Goal: Use online tool/utility: Utilize a website feature to perform a specific function

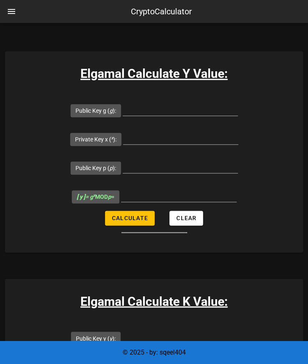
scroll to position [166, 0]
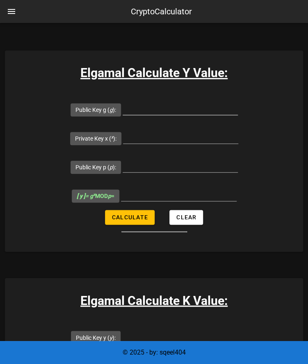
click at [168, 106] on input "Public Key g ( g ):" at bounding box center [179, 108] width 115 height 13
click at [153, 111] on input "Public Key g ( g ):" at bounding box center [179, 108] width 115 height 13
paste input "3707"
type input "3707"
click at [192, 122] on div at bounding box center [179, 121] width 115 height 6
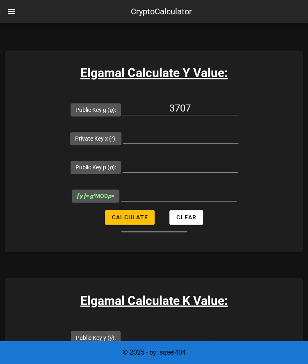
click at [171, 137] on input "Private Key x ( x ):" at bounding box center [180, 136] width 115 height 13
type input "7841"
click at [146, 161] on input "Public Key p ( p ):" at bounding box center [179, 165] width 115 height 13
click at [159, 165] on input "Public Key p ( p ):" at bounding box center [179, 165] width 115 height 13
paste input "8902967"
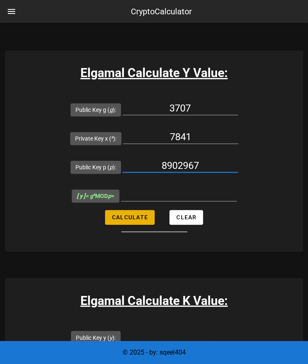
type input "8902967"
click at [146, 220] on button "Calculate" at bounding box center [130, 217] width 50 height 15
type input "795883"
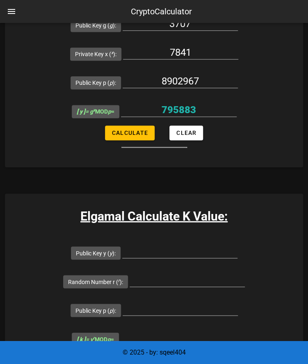
click at [48, 230] on div "Elgamal Calculate K Value: Public Key y ( y ): Random Number r ( r ): Public Ke…" at bounding box center [154, 293] width 298 height 201
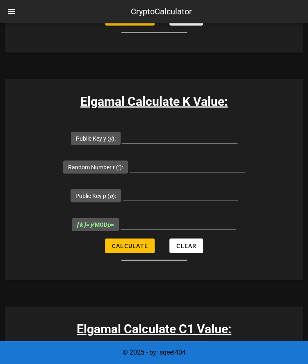
scroll to position [366, 0]
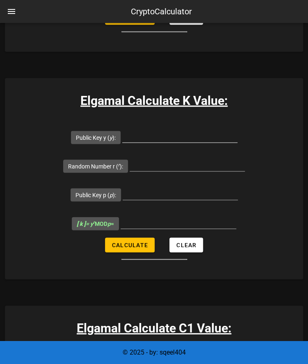
click at [176, 135] on input "Public Key y ( y ):" at bounding box center [179, 135] width 115 height 13
paste input "795883"
type input "795883"
click at [157, 167] on input "Random Number r ( r ):" at bounding box center [186, 164] width 115 height 13
paste input "16889"
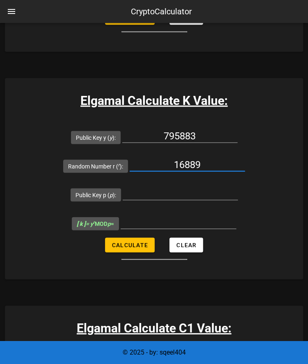
type input "16889"
click at [172, 186] on input "Public Key p ( p ):" at bounding box center [179, 192] width 115 height 13
paste input "8902967"
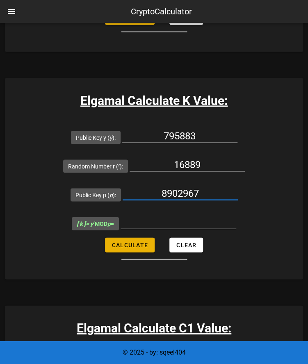
type input "8902967"
click at [138, 248] on button "Calculate" at bounding box center [130, 244] width 50 height 15
type input "2508500"
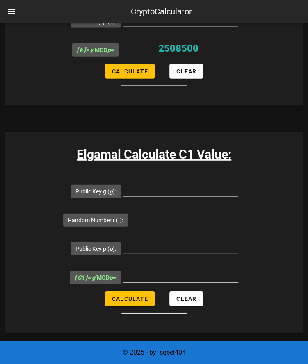
scroll to position [547, 0]
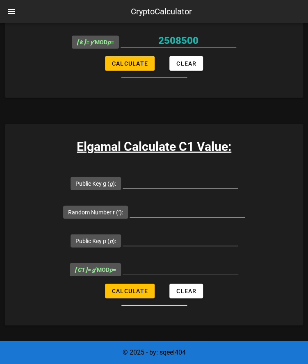
click at [171, 177] on input "Public Key g ( g ):" at bounding box center [179, 181] width 115 height 13
type input "3707"
click at [170, 215] on input "Random Number r ( r ):" at bounding box center [186, 210] width 115 height 13
paste input "16889"
type input "16889"
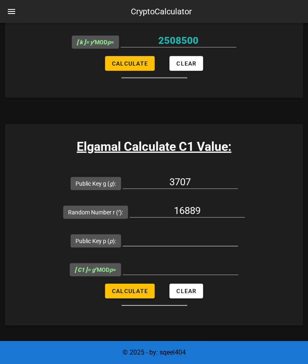
click at [167, 240] on input "Public Key p ( p ):" at bounding box center [179, 239] width 115 height 13
paste input "8902967"
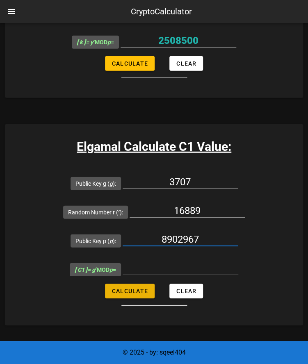
type input "8902967"
click at [144, 289] on span "Calculate" at bounding box center [129, 290] width 36 height 7
type input "3079929"
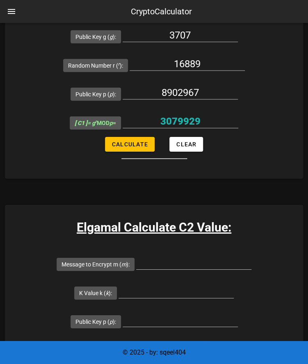
scroll to position [694, 0]
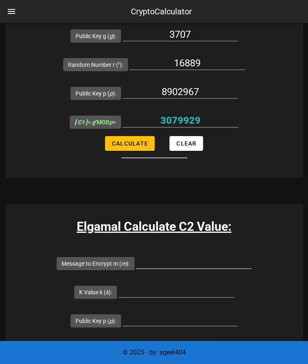
click at [192, 260] on input "Message to Encrypt m ( m ):" at bounding box center [193, 261] width 115 height 13
type input "4"
type input "416579"
click at [143, 287] on input "K Value k ( k ):" at bounding box center [175, 290] width 115 height 13
paste input "2508500"
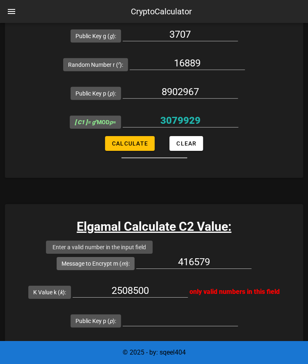
scroll to position [708, 0]
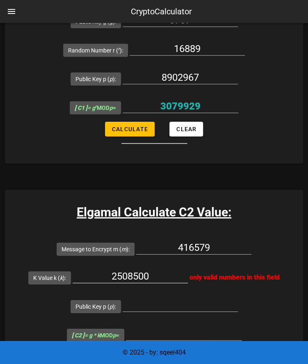
click at [163, 270] on input "2508500" at bounding box center [129, 275] width 115 height 13
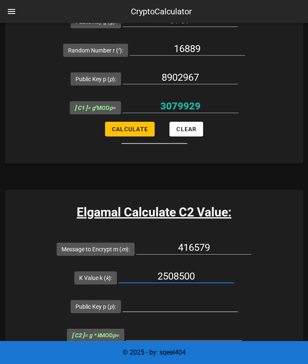
type input "2508500"
click at [164, 308] on input "Public Key p ( p ):" at bounding box center [179, 304] width 115 height 13
paste input "8902967"
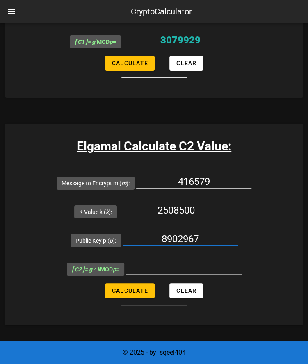
scroll to position [775, 0]
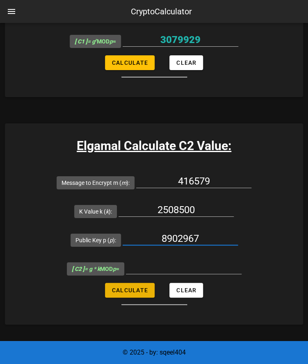
type input "8902967"
click at [142, 292] on span "Calculate" at bounding box center [129, 290] width 36 height 7
type input "2669875"
click at [57, 254] on form "Message to Encrypt m ( m ): 416579 K Value k ( k ): 2508500 Public Key p ( p ):…" at bounding box center [154, 236] width 298 height 137
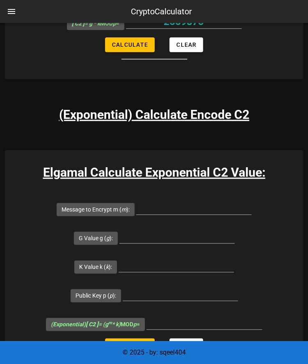
scroll to position [1021, 0]
